Goal: Information Seeking & Learning: Learn about a topic

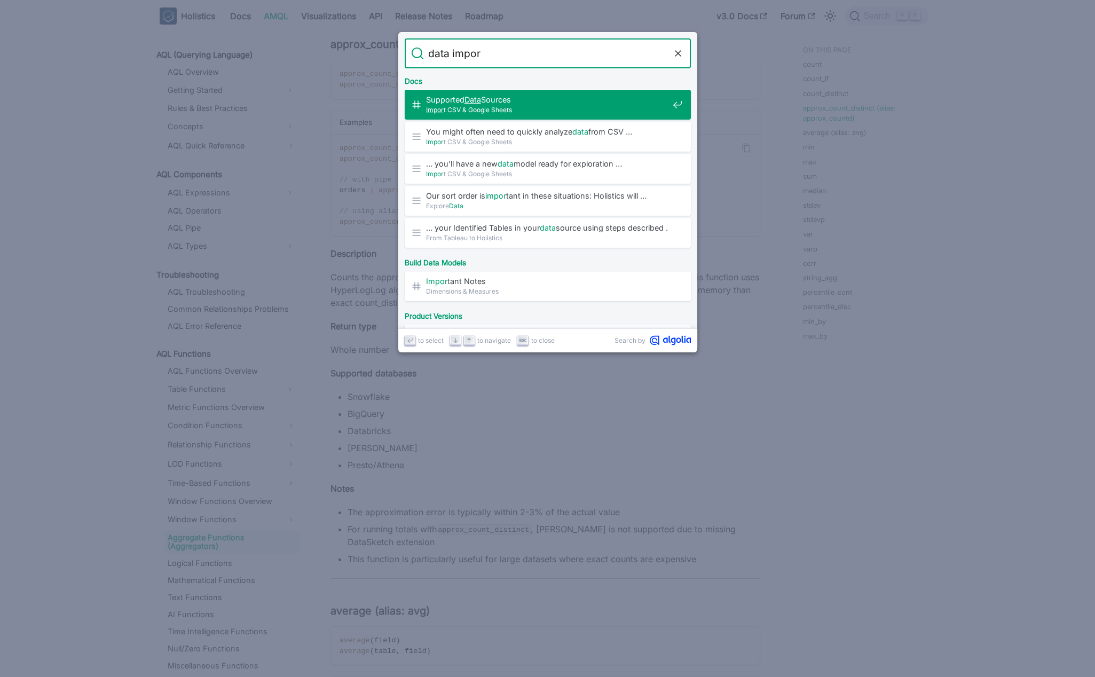
type input "data import"
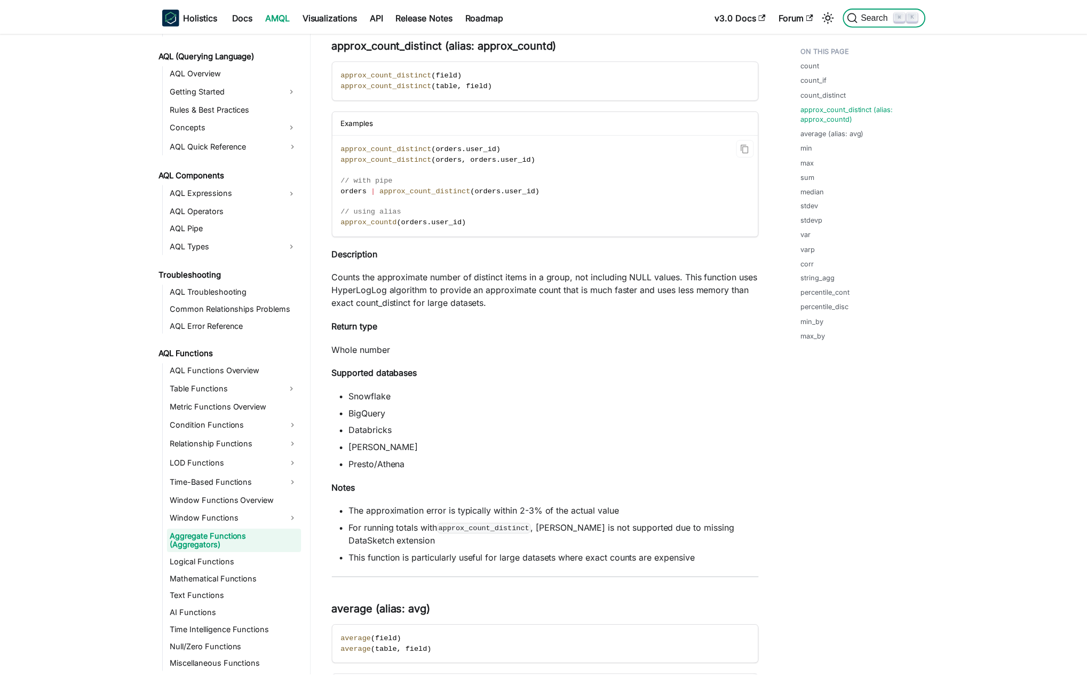
scroll to position [247, 0]
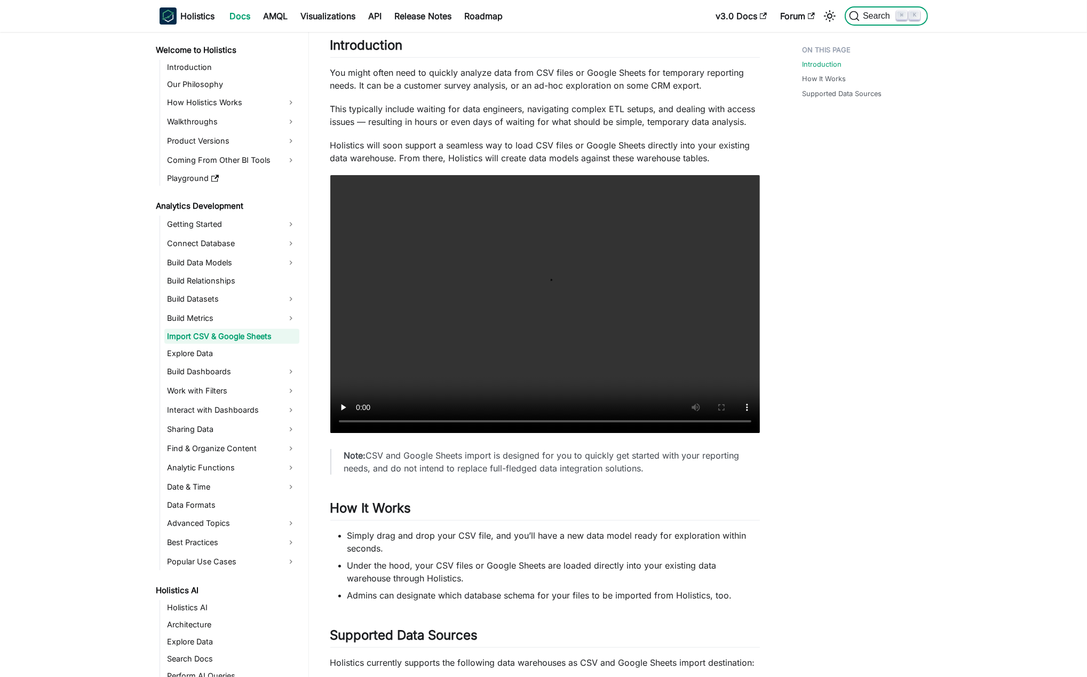
click at [845, 6] on button "Search ⌘ K" at bounding box center [886, 15] width 83 height 19
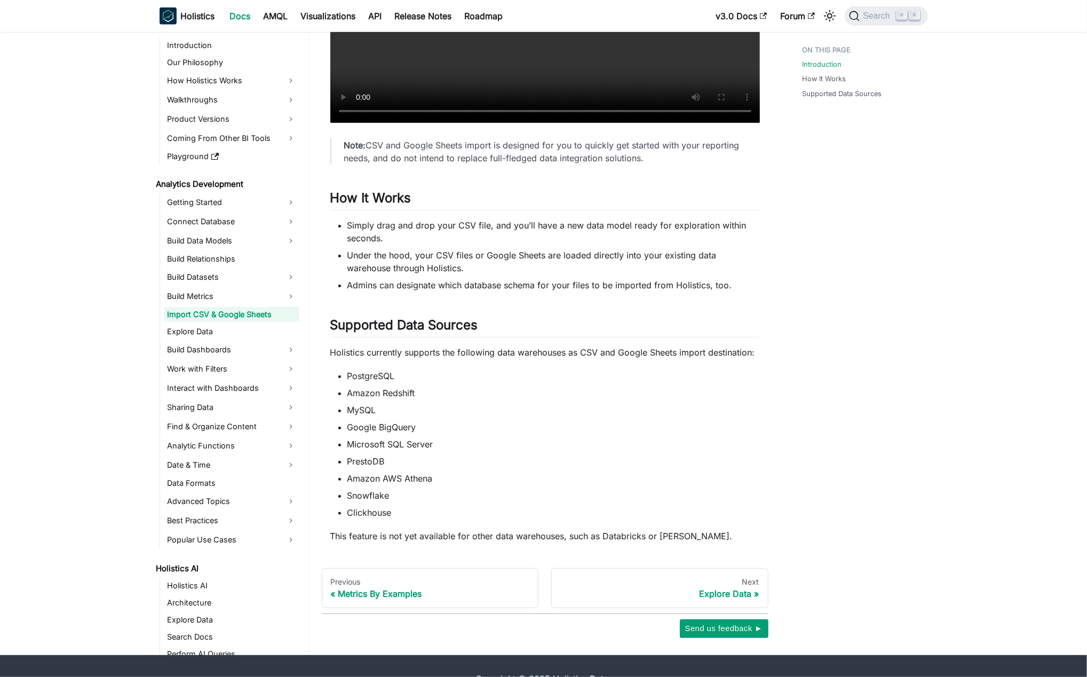
scroll to position [582, 0]
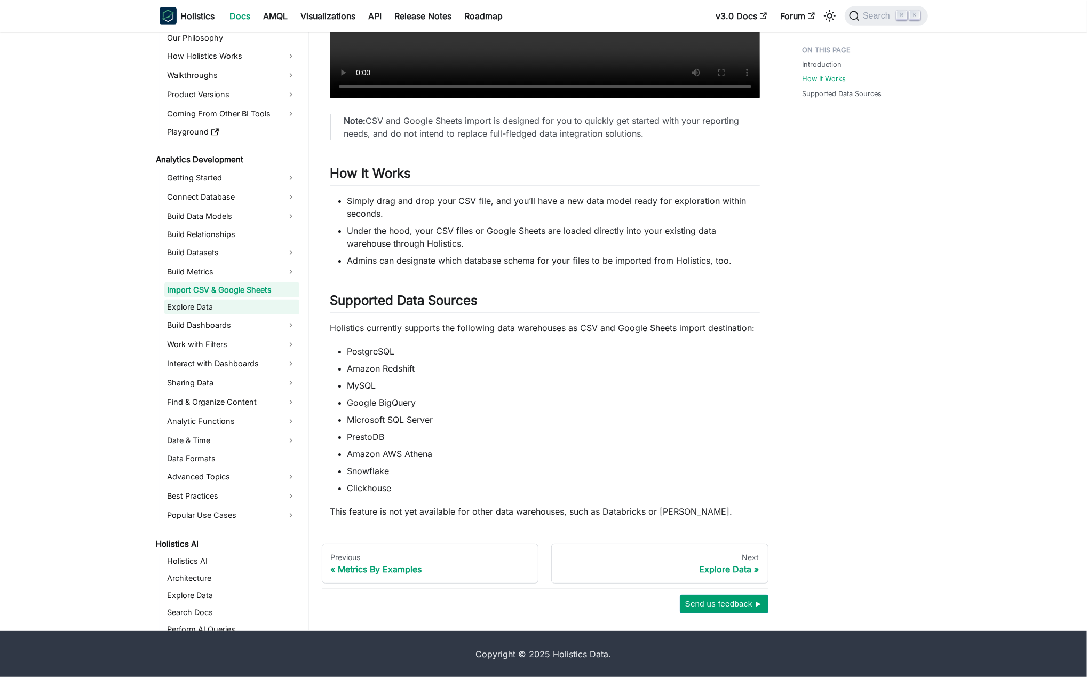
click at [237, 305] on link "Explore Data" at bounding box center [231, 306] width 135 height 15
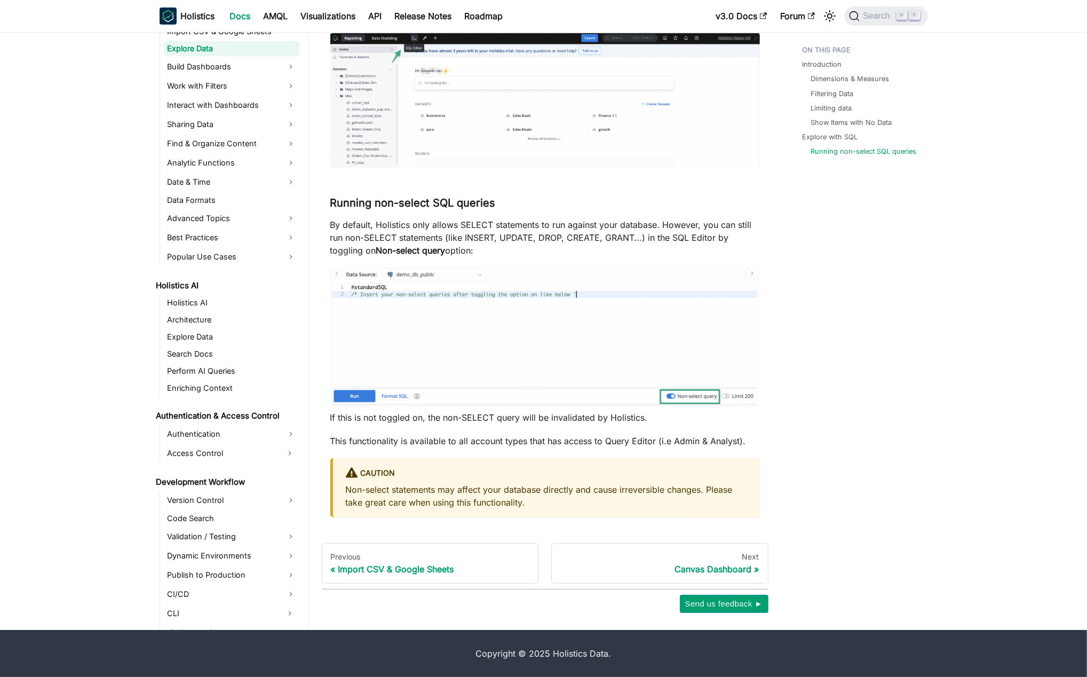
scroll to position [349, 0]
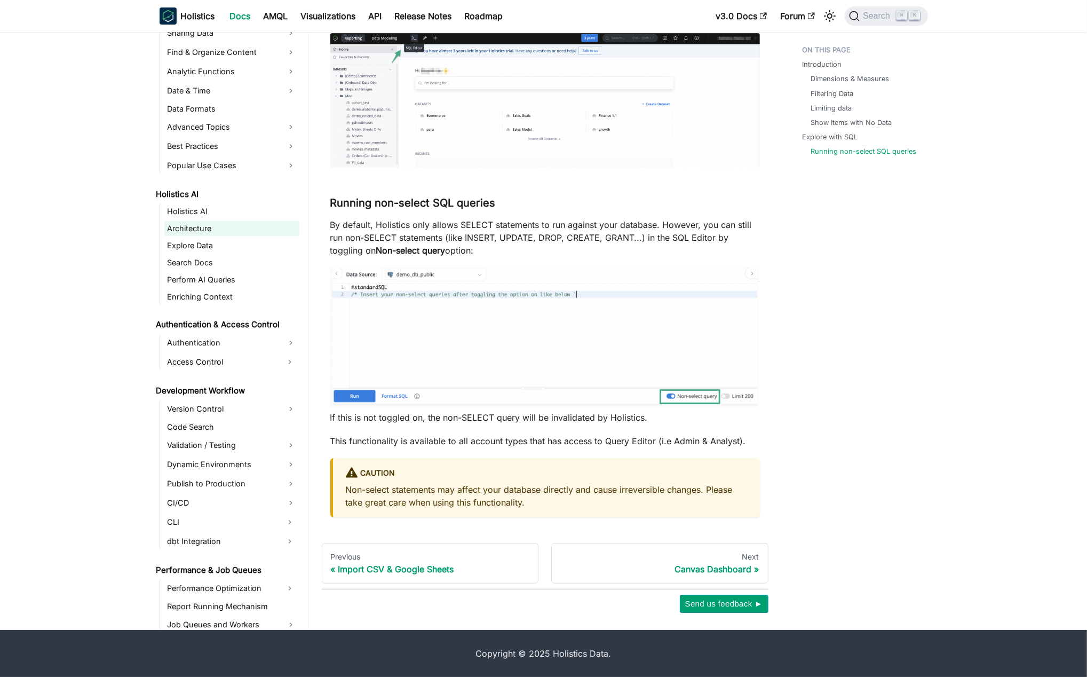
click at [227, 221] on link "Architecture" at bounding box center [231, 228] width 135 height 15
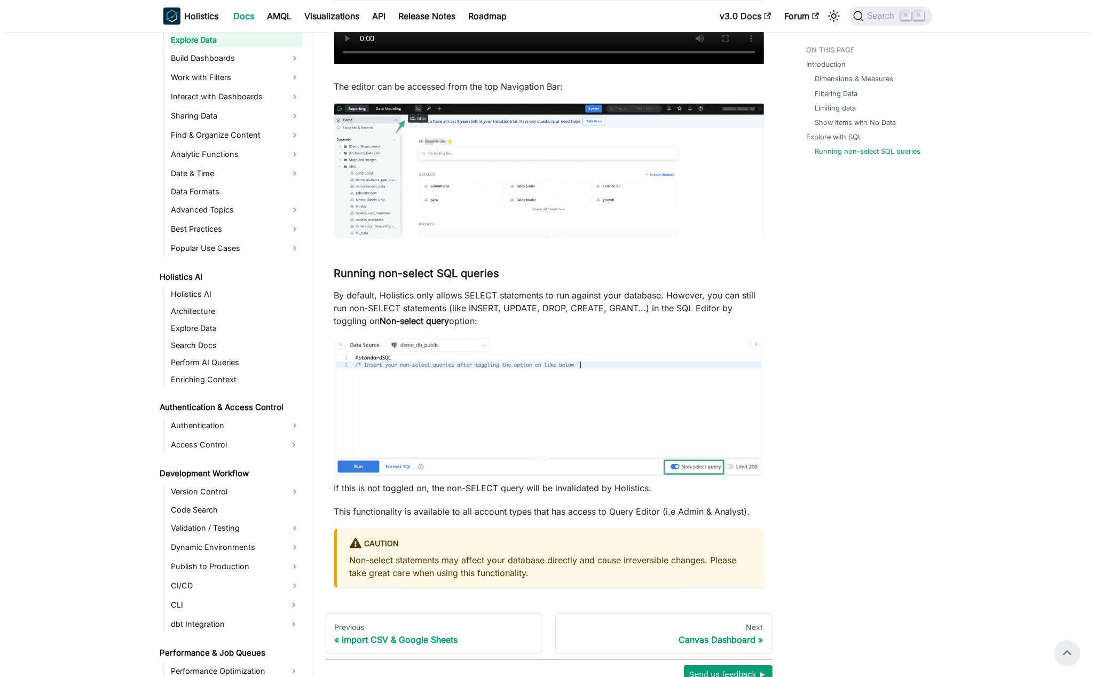
scroll to position [3346, 0]
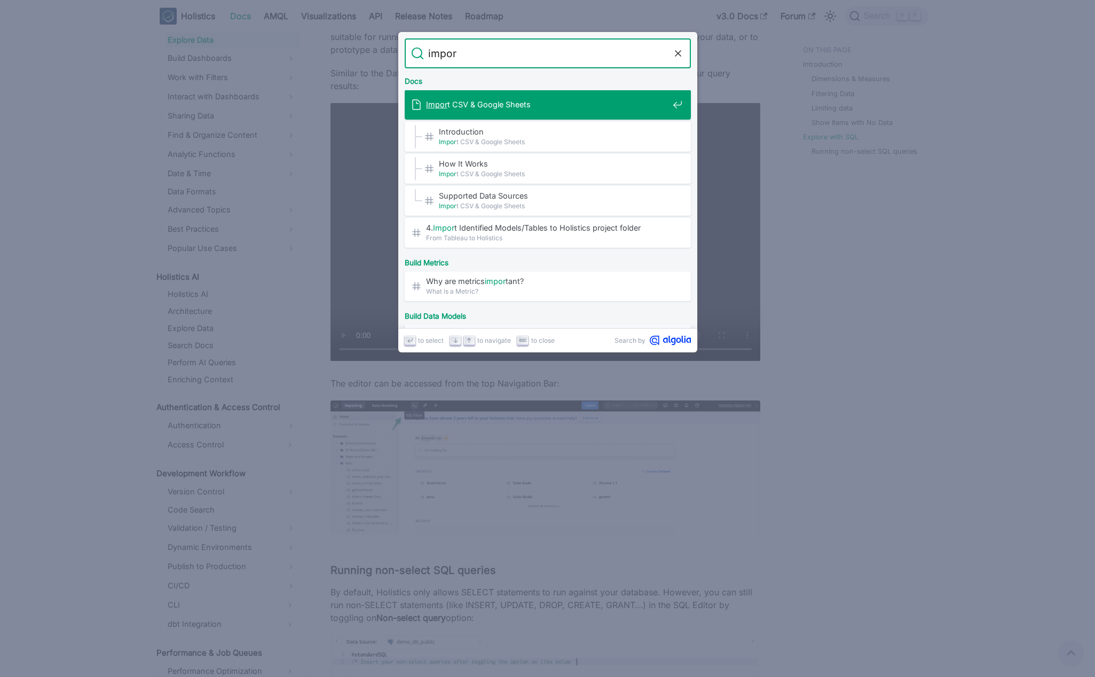
type input "import"
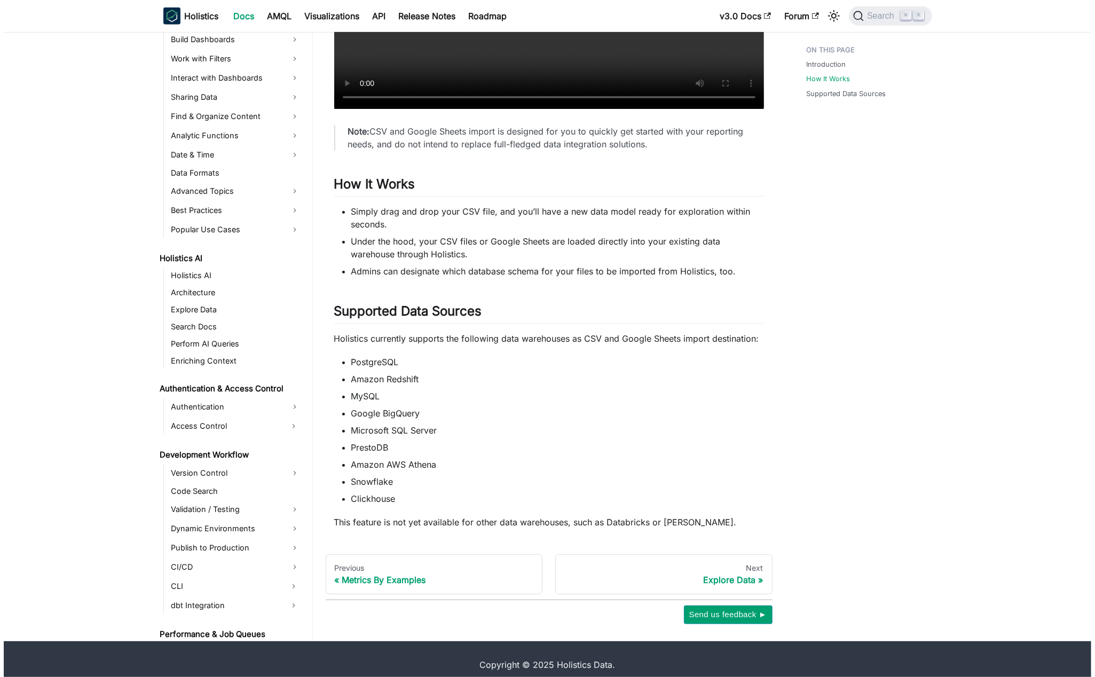
scroll to position [582, 0]
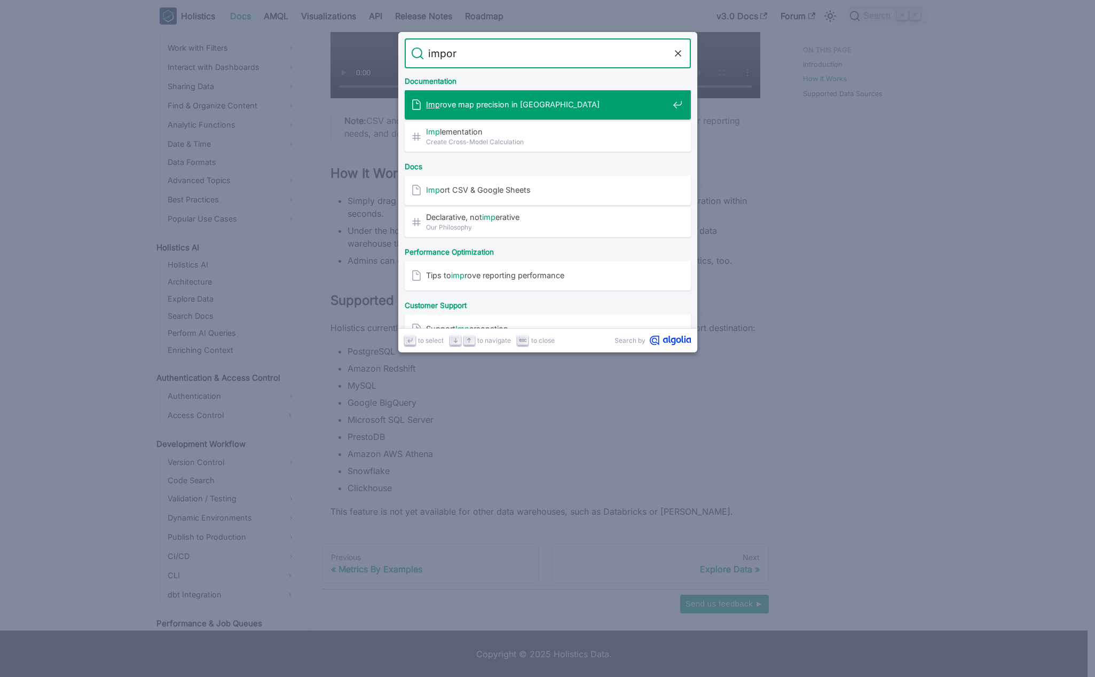
type input "import"
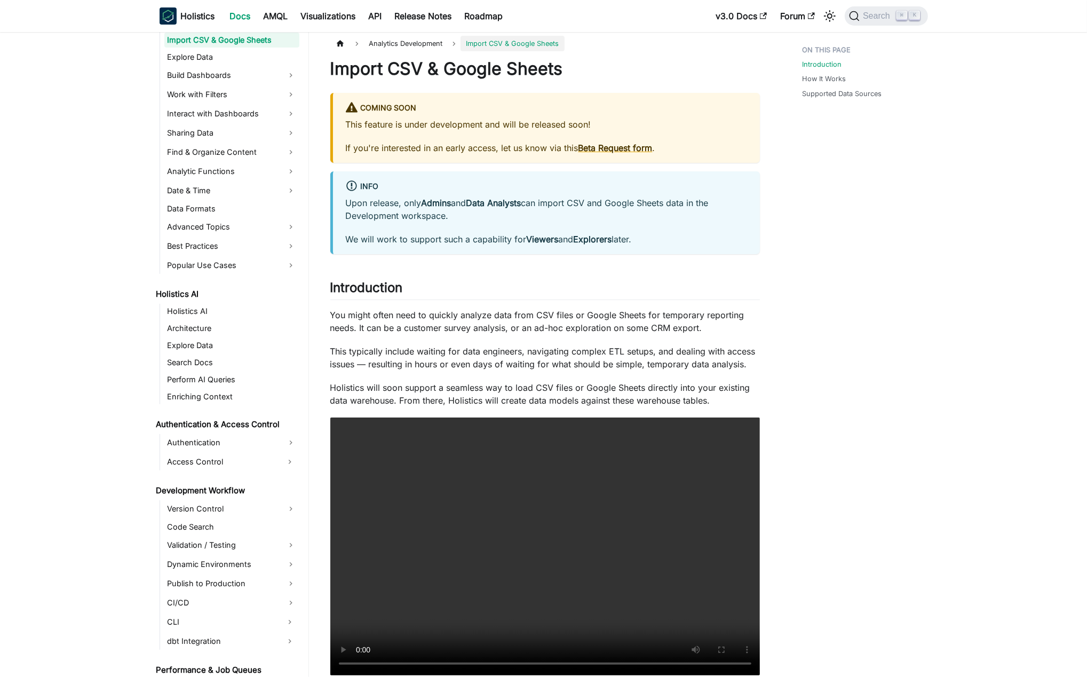
scroll to position [0, 0]
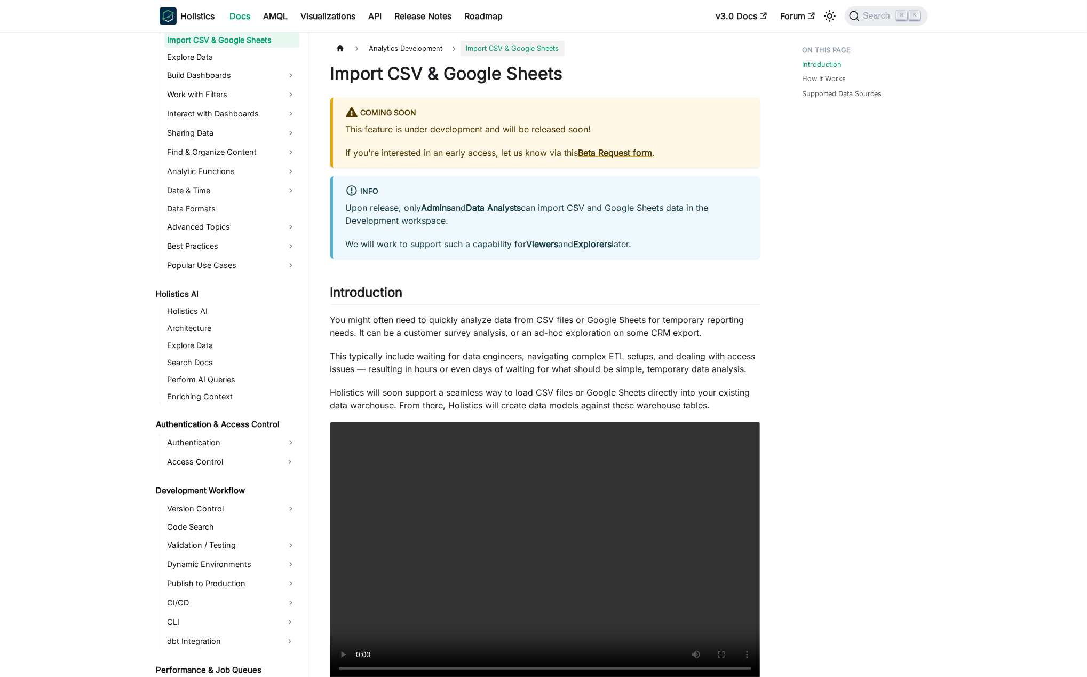
click at [89, 296] on aside "Welcome to Holistics Introduction Our Philosophy How Holistics Works Walkthroug…" at bounding box center [154, 606] width 309 height 1212
click at [106, 291] on aside "Welcome to Holistics Introduction Our Philosophy How Holistics Works Walkthroug…" at bounding box center [154, 606] width 309 height 1212
